Goal: Transaction & Acquisition: Obtain resource

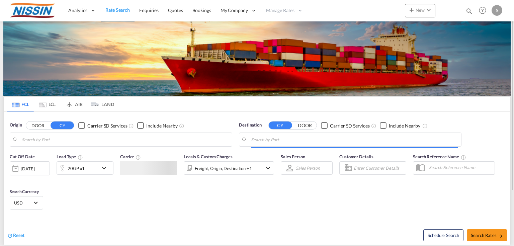
type input "Torrance, [GEOGRAPHIC_DATA], USTOA"
type input "Narita, [GEOGRAPHIC_DATA], JPNRI"
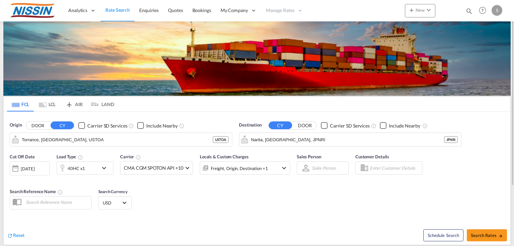
click at [76, 106] on md-tab-item "AIR" at bounding box center [74, 104] width 27 height 15
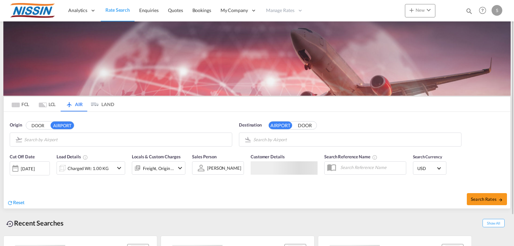
click at [71, 142] on body "Analytics Reports Dashboard Rate Search Enquiries Quotes Bookings" at bounding box center [257, 123] width 514 height 246
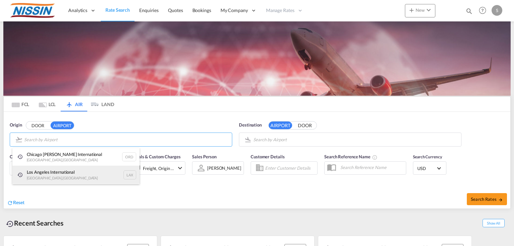
click at [58, 171] on div "Los Angeles International Los Angeles , United States LAX" at bounding box center [75, 175] width 127 height 18
type input "Los Angeles International, Los Angeles, LAX"
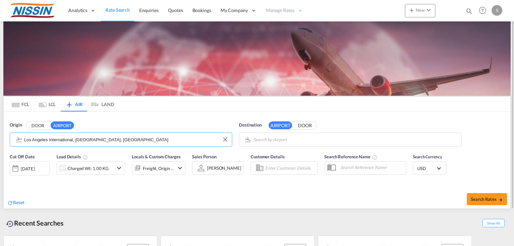
click at [305, 143] on body "Analytics Reports Dashboard Rate Search Enquiries Quotes Bookings" at bounding box center [257, 123] width 514 height 246
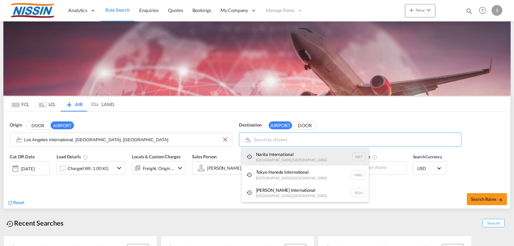
click at [279, 154] on div "Narita International Tokyo , Japan NRT" at bounding box center [305, 157] width 127 height 18
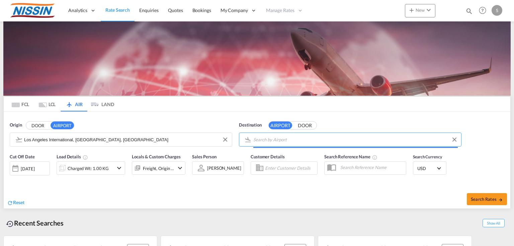
type input "Narita International, Tokyo, NRT"
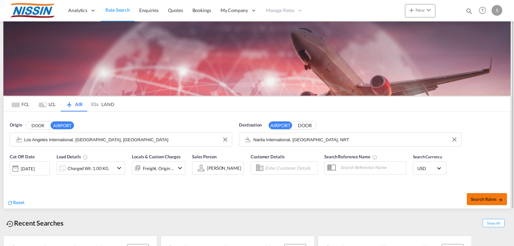
click at [482, 198] on span "Search Rates" at bounding box center [487, 199] width 32 height 5
click at [86, 168] on div "Charged Wt: 1.00 KG" at bounding box center [89, 168] width 41 height 9
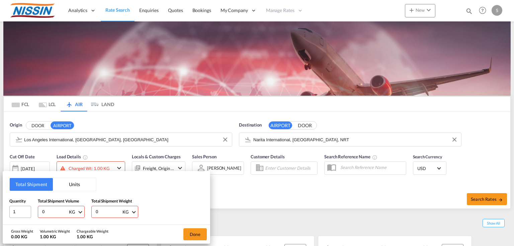
drag, startPoint x: 44, startPoint y: 214, endPoint x: 31, endPoint y: 213, distance: 13.5
click at [31, 213] on div "Quantity 1 Total Shipment Volume 0 KG CBM CFT KG LB Total Shipment Weight 0 KG …" at bounding box center [106, 208] width 194 height 20
type input "200"
drag, startPoint x: 111, startPoint y: 212, endPoint x: 74, endPoint y: 211, distance: 37.5
click at [75, 211] on div "Quantity 1 Total Shipment Volume 200 KG CBM CFT KG LB Total Shipment Weight 0 K…" at bounding box center [106, 208] width 194 height 20
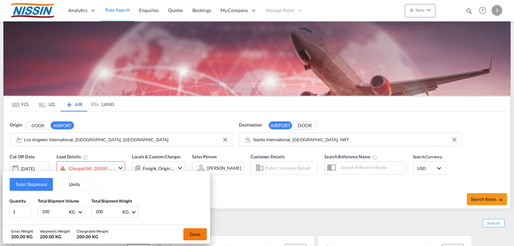
type input "200"
click at [203, 231] on button "Done" at bounding box center [194, 234] width 23 height 12
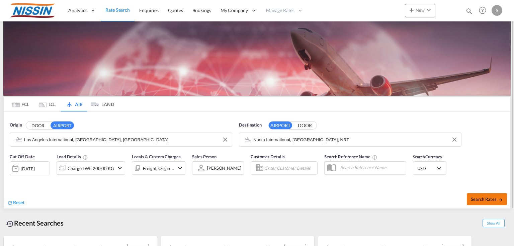
click at [497, 194] on button "Search Rates" at bounding box center [487, 199] width 40 height 12
type input "LAX to NRT / 16 Sep 2025"
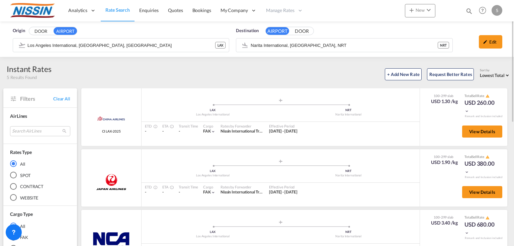
click at [115, 8] on span "Rate Search" at bounding box center [117, 10] width 24 height 6
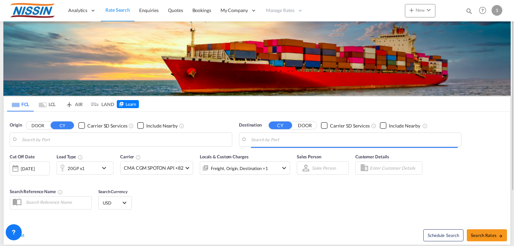
type input "Torrance, CA, USTOA"
type input "Narita, Chiba, JPNRI"
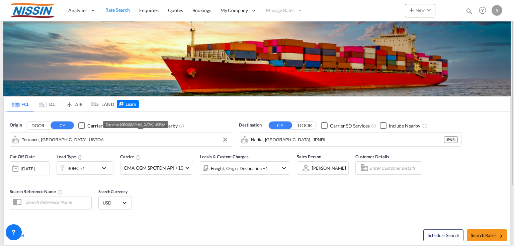
click at [79, 139] on input "Torrance, CA, USTOA" at bounding box center [125, 140] width 207 height 10
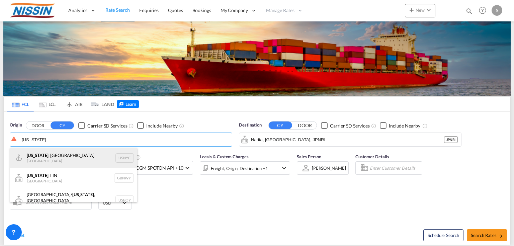
click at [70, 153] on div "New York , NY United States USNYC" at bounding box center [73, 158] width 127 height 20
type input "New York, NY, USNYC"
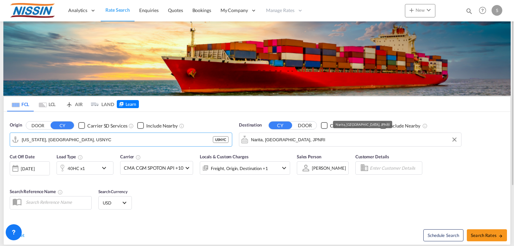
click at [293, 137] on input "Narita, Chiba, JPNRI" at bounding box center [354, 140] width 207 height 10
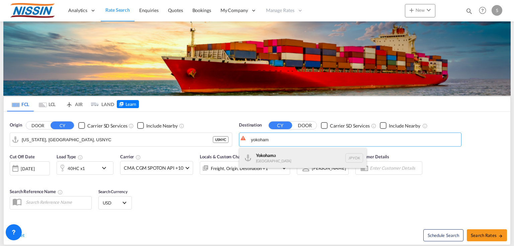
click at [280, 154] on div "Yokoham a Japan JPYOK" at bounding box center [302, 158] width 127 height 20
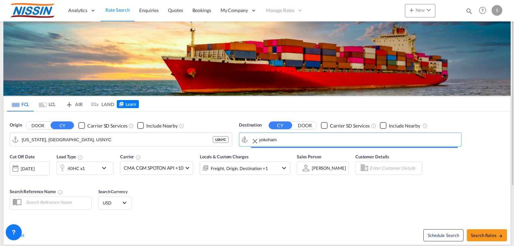
type input "Yokohama, JPYOK"
click at [190, 167] on md-select-value "CMA CGM SPOTON API +10" at bounding box center [157, 167] width 72 height 13
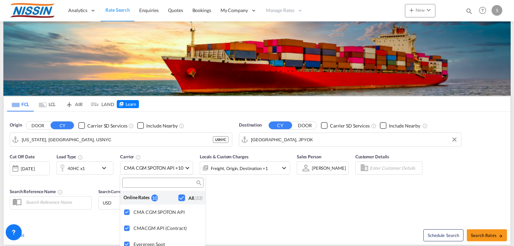
click at [178, 199] on div "Checkbox No Ink" at bounding box center [181, 197] width 7 height 7
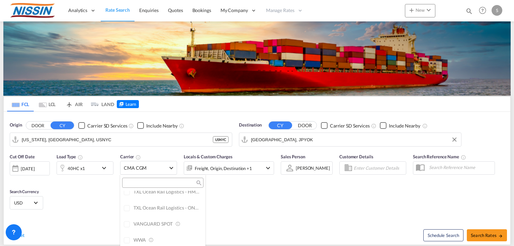
scroll to position [536, 0]
click at [181, 206] on div "Checkbox No Ink" at bounding box center [181, 206] width 7 height 7
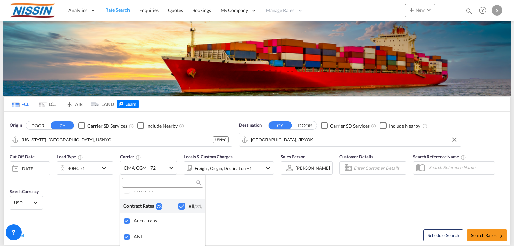
click at [240, 212] on md-backdrop at bounding box center [257, 123] width 514 height 246
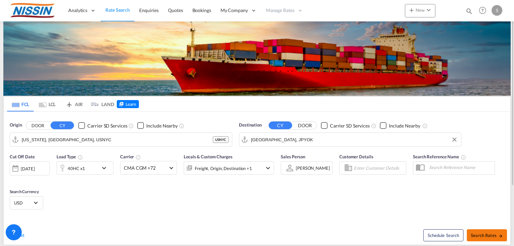
click at [485, 239] on button "Search Rates" at bounding box center [487, 235] width 40 height 12
type input "USNYC to JPYOK / 16 Sep 2025"
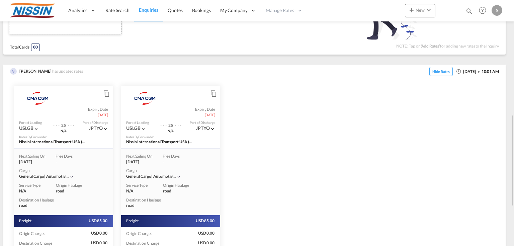
scroll to position [390, 0]
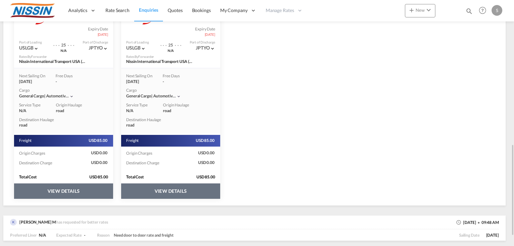
click at [163, 191] on button "VIEW DETAILS" at bounding box center [170, 190] width 99 height 15
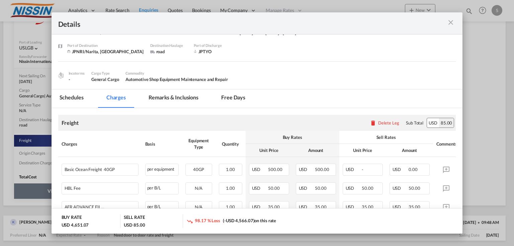
scroll to position [80, 0]
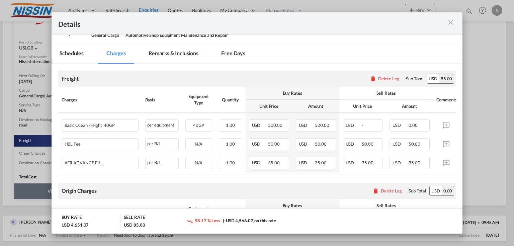
click at [449, 22] on md-icon "icon-close m-3 fg-AAA8AD cursor" at bounding box center [451, 22] width 8 height 8
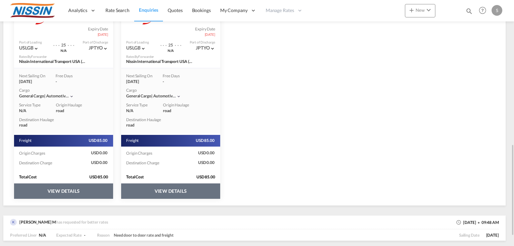
click at [42, 193] on button "VIEW DETAILS" at bounding box center [63, 190] width 99 height 15
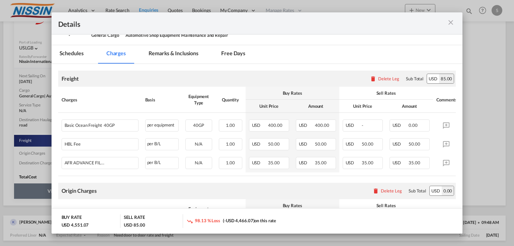
click at [450, 22] on md-icon "icon-close m-3 fg-AAA8AD cursor" at bounding box center [451, 22] width 8 height 8
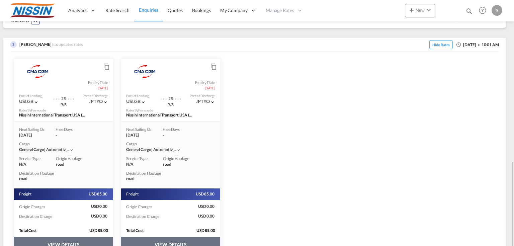
scroll to position [363, 0]
